Goal: Go to known website: Go to known website

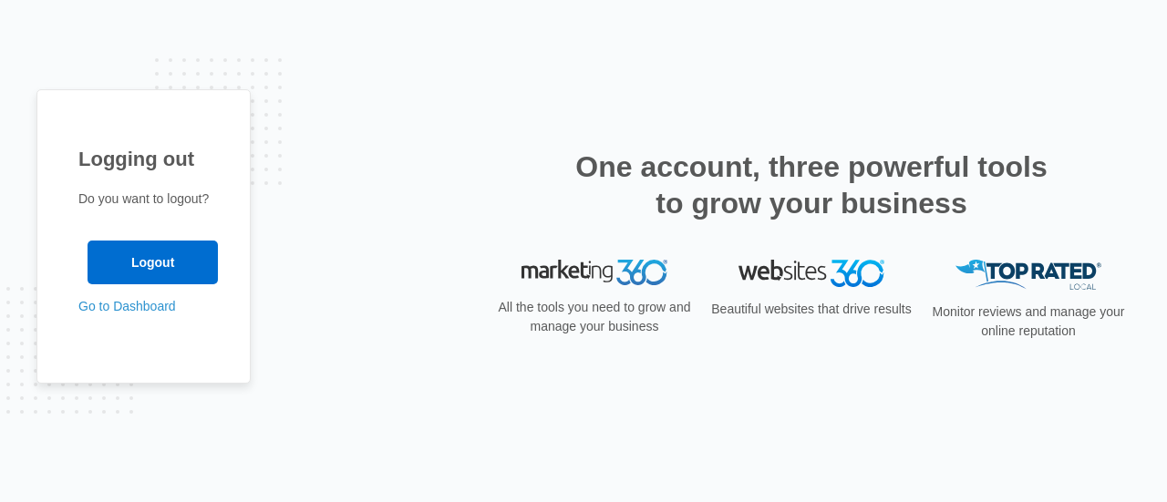
click at [139, 316] on p "Go to Dashboard" at bounding box center [143, 306] width 130 height 19
click at [143, 309] on link "Go to Dashboard" at bounding box center [127, 306] width 98 height 15
